Goal: Find specific page/section: Find specific page/section

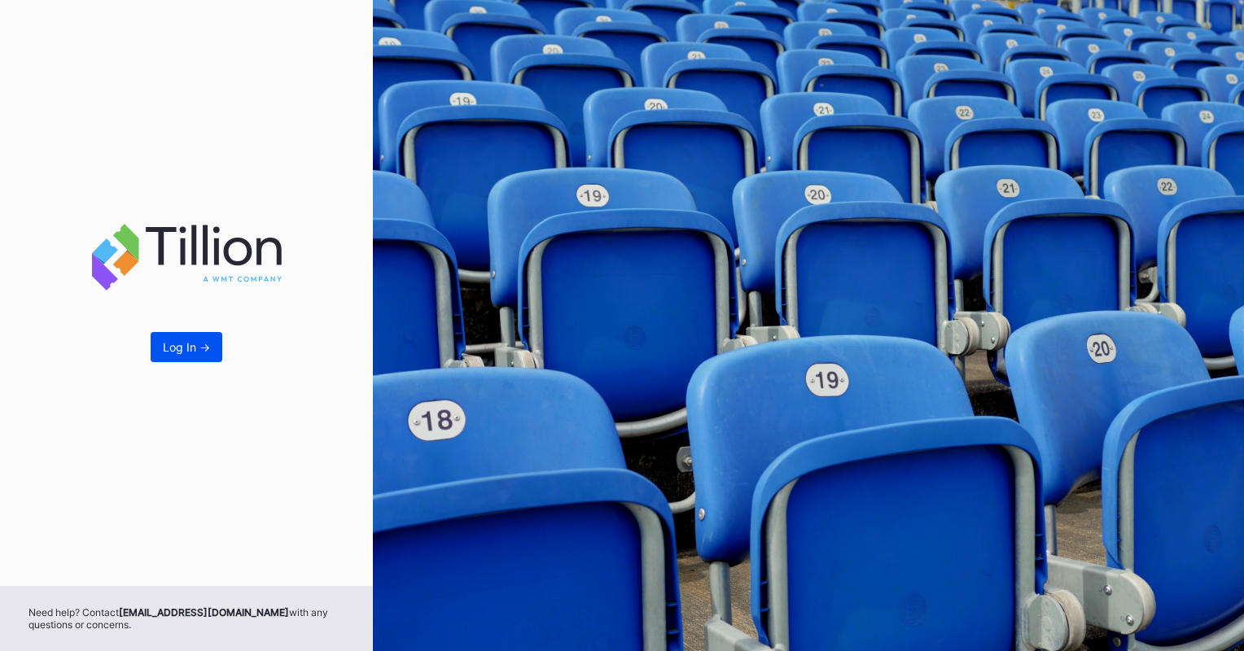
click at [166, 342] on div "Log In ->" at bounding box center [186, 347] width 47 height 14
click at [195, 343] on div "Log In ->" at bounding box center [186, 347] width 47 height 14
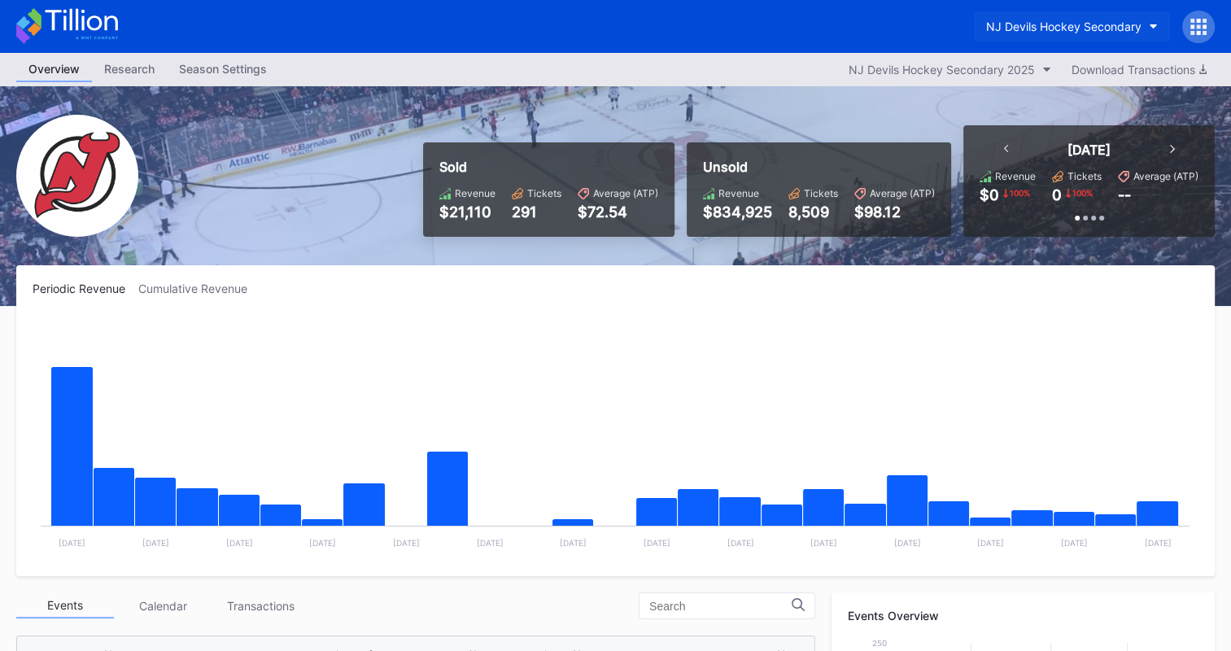
click at [1122, 23] on div "NJ Devils Hockey Secondary" at bounding box center [1063, 27] width 155 height 14
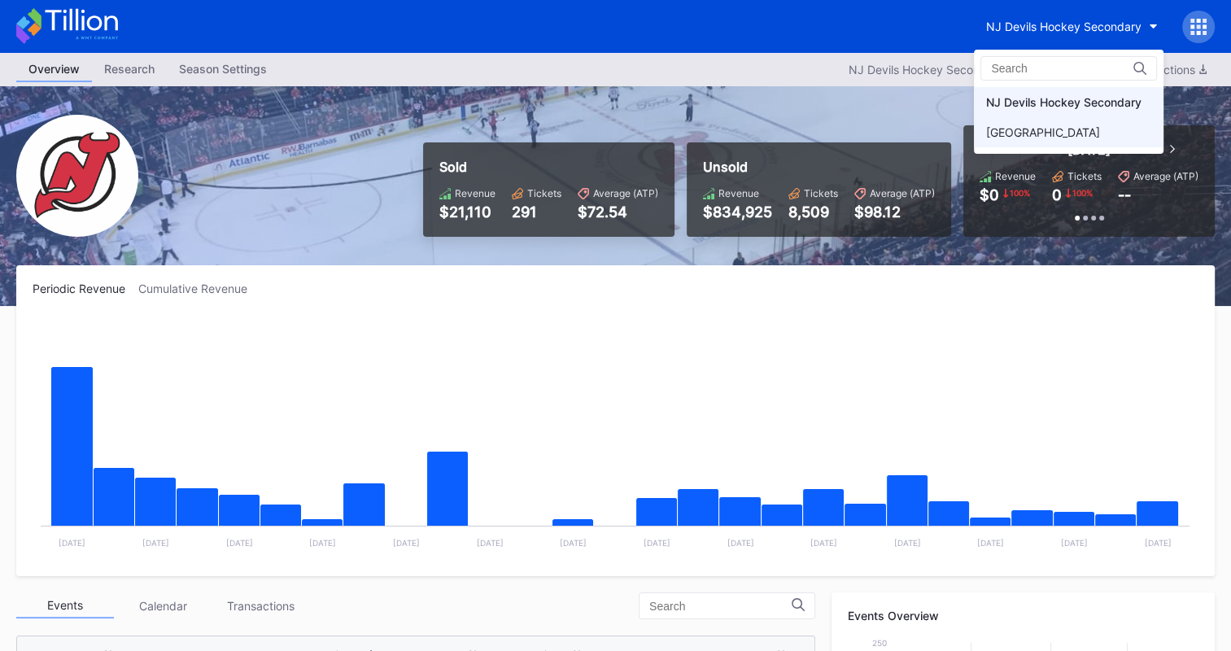
click at [1027, 125] on div "[GEOGRAPHIC_DATA]" at bounding box center [1043, 132] width 114 height 14
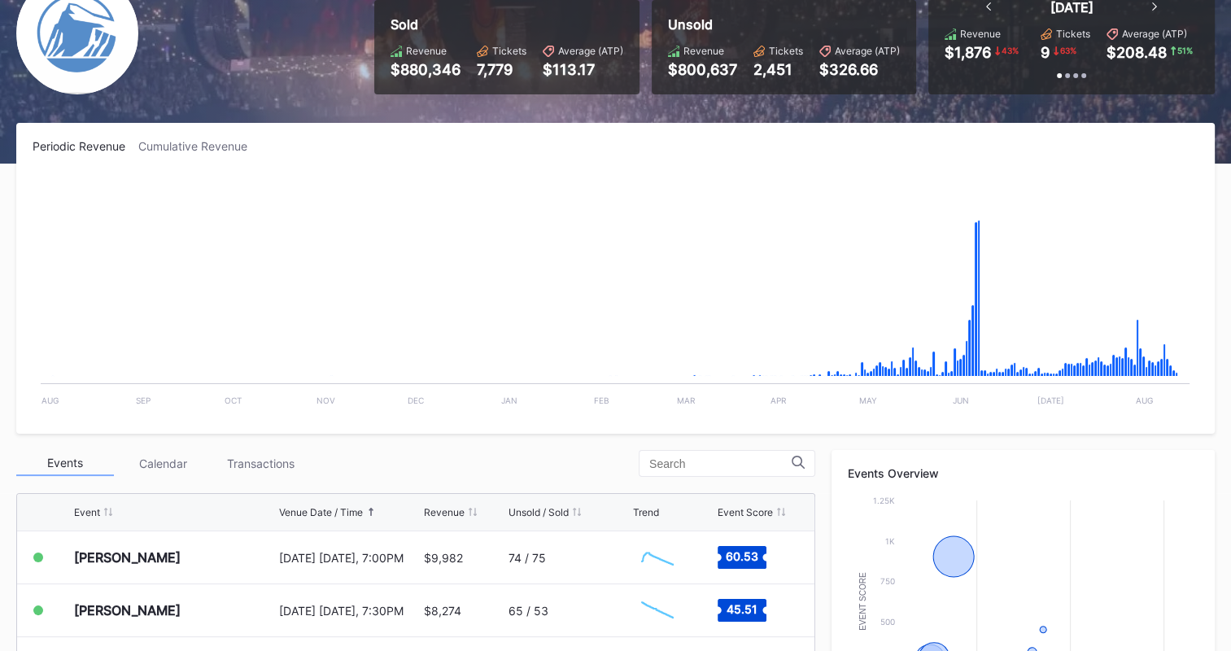
scroll to position [326, 0]
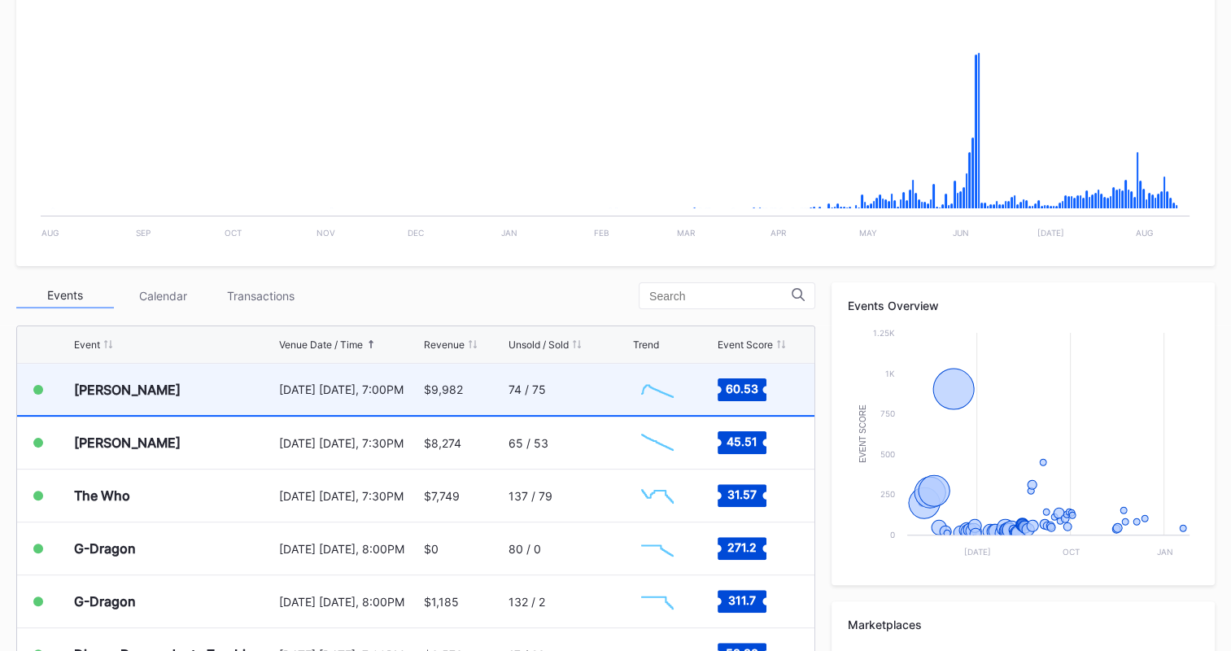
click at [498, 385] on div "[PERSON_NAME] [DATE] [DATE], 7:00PM $9,982 74 / 75 Created with Highcharts 11.2…" at bounding box center [416, 390] width 798 height 53
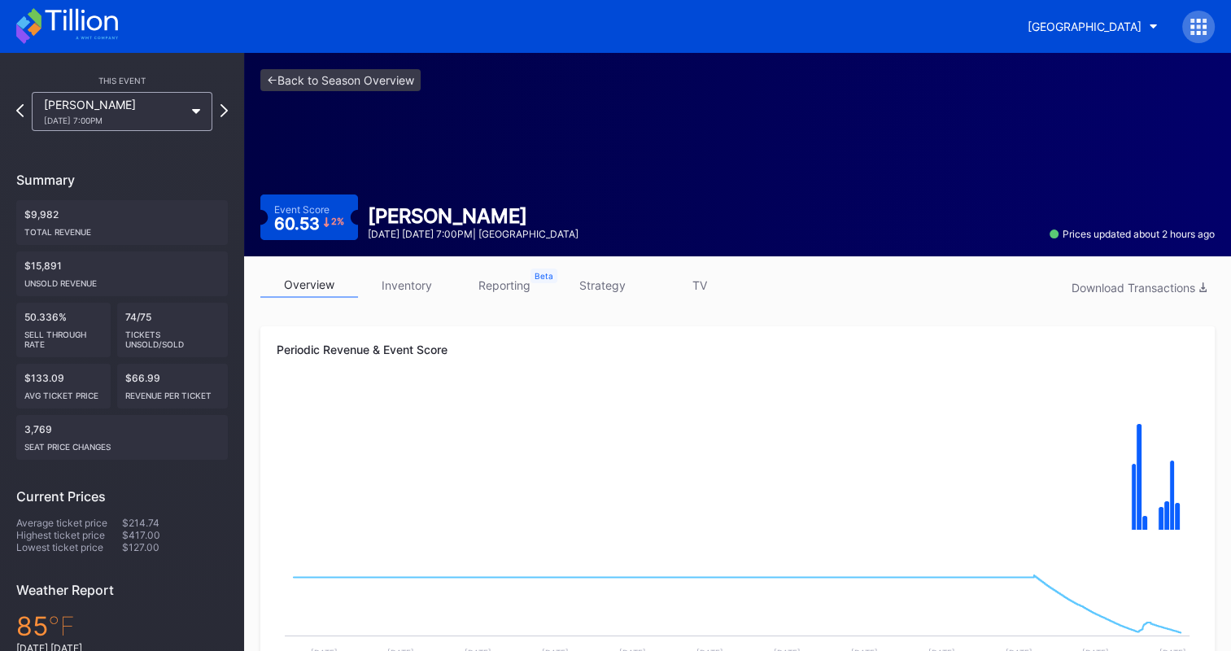
click at [84, 32] on icon at bounding box center [67, 26] width 102 height 36
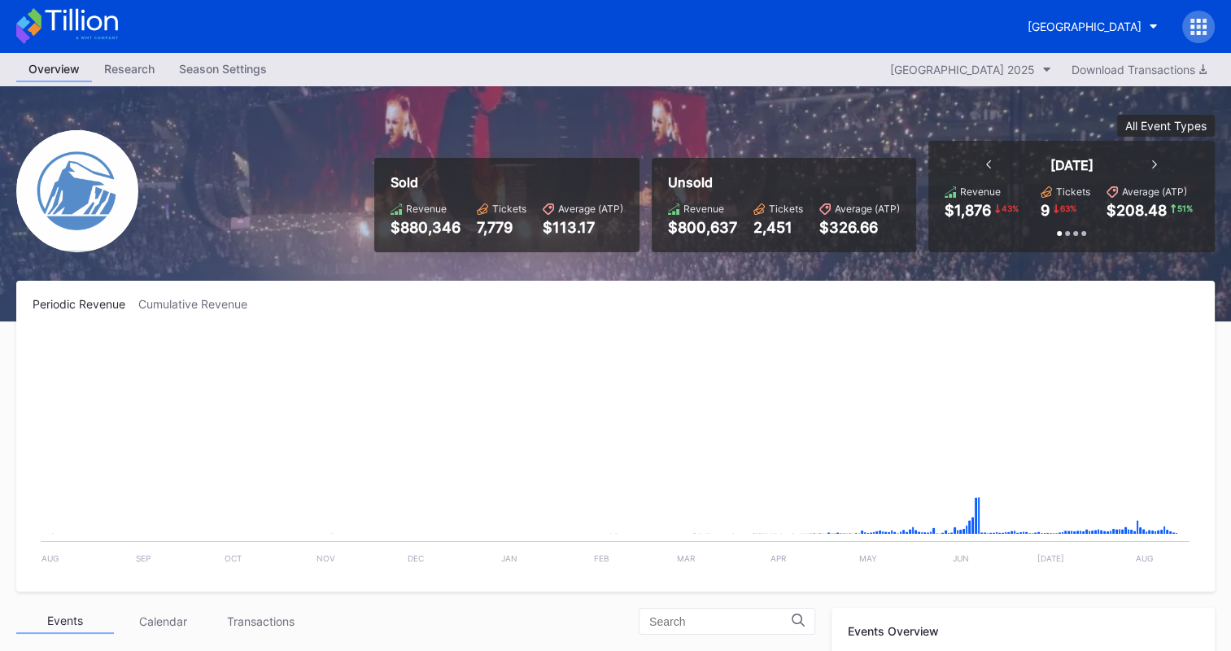
scroll to position [1587, 0]
